Goal: Entertainment & Leisure: Consume media (video, audio)

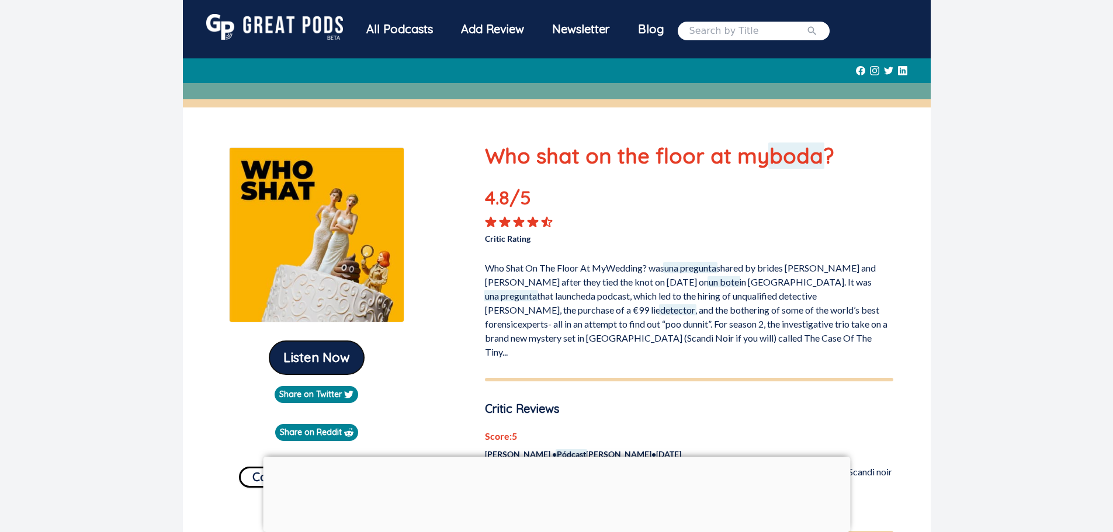
click at [321, 356] on button "Listen Now" at bounding box center [316, 357] width 95 height 33
